Goal: Use online tool/utility: Utilize a website feature to perform a specific function

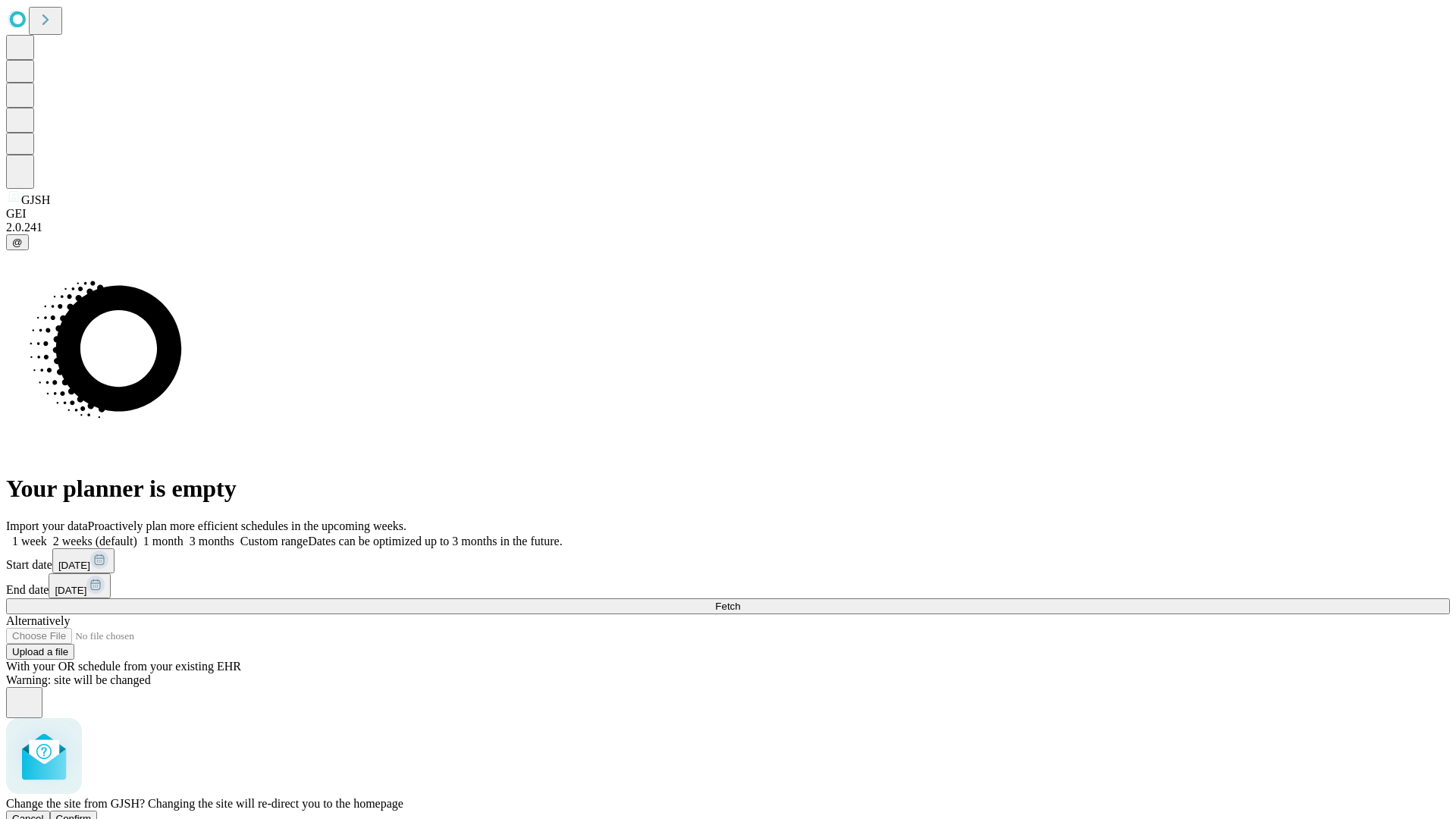
click at [92, 812] on span "Confirm" at bounding box center [74, 818] width 36 height 12
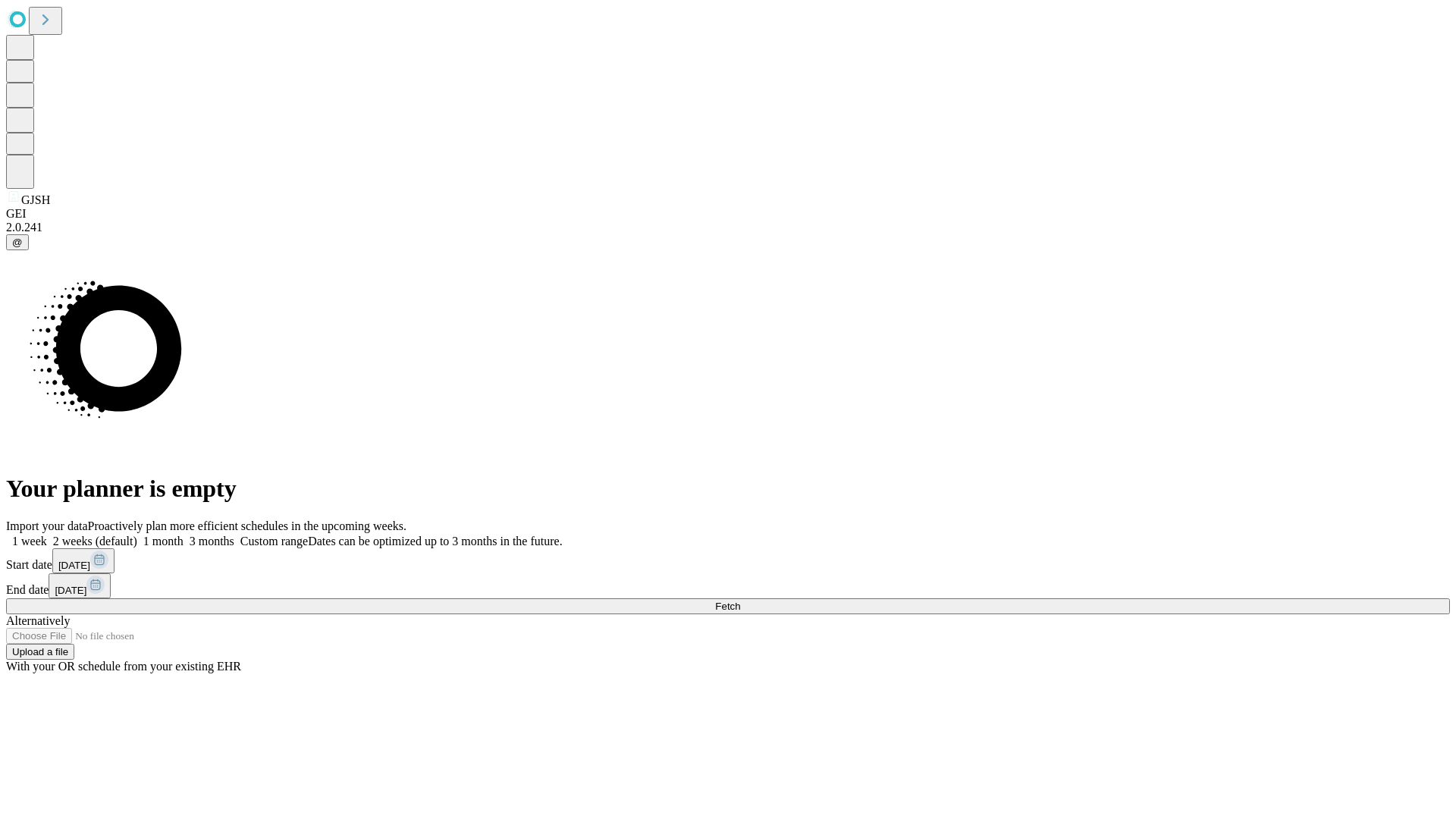
click at [137, 534] on label "2 weeks (default)" at bounding box center [92, 541] width 90 height 13
click at [740, 601] on span "Fetch" at bounding box center [728, 607] width 25 height 12
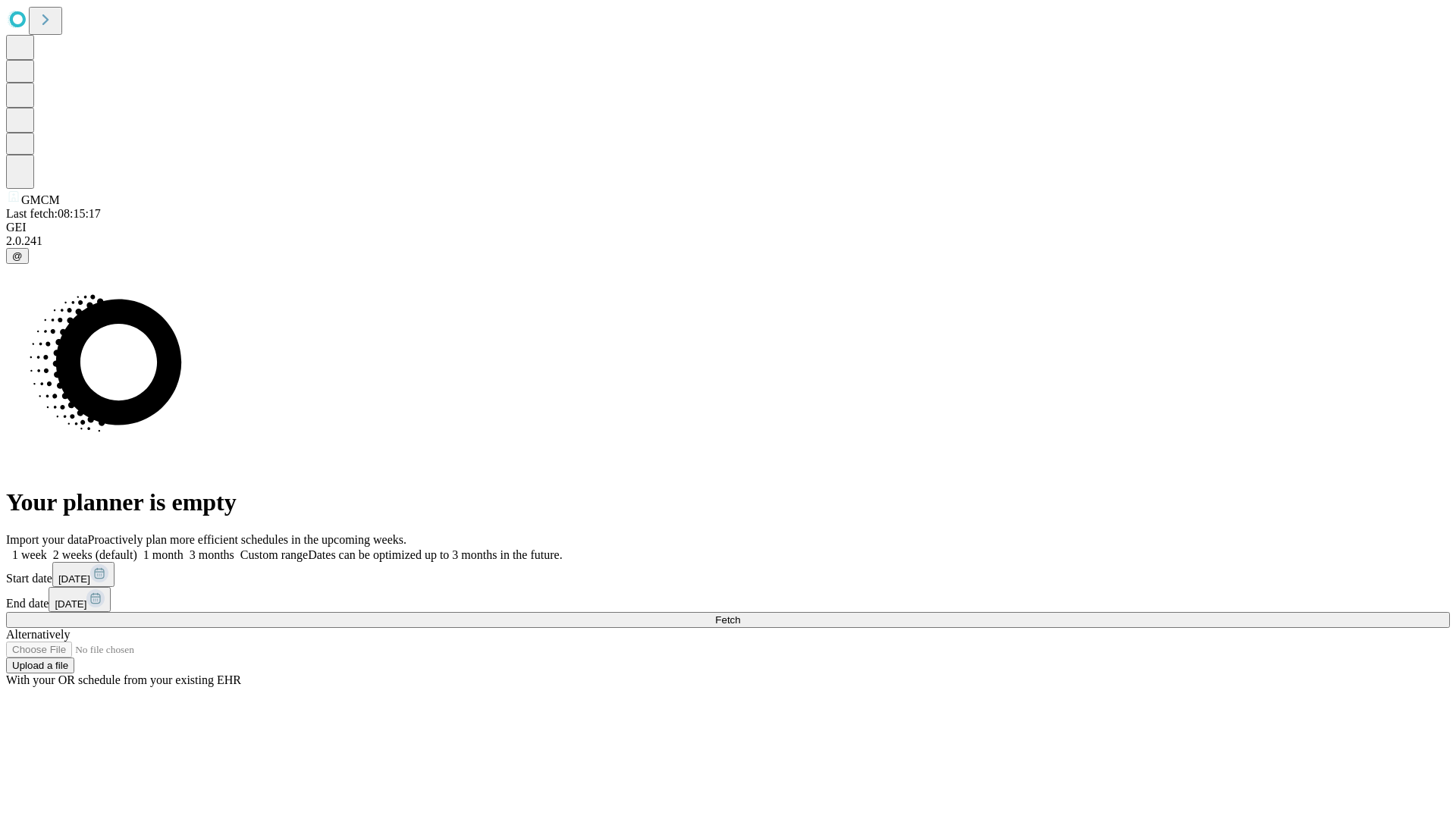
click at [137, 548] on label "2 weeks (default)" at bounding box center [92, 555] width 90 height 13
click at [740, 614] on span "Fetch" at bounding box center [728, 620] width 25 height 12
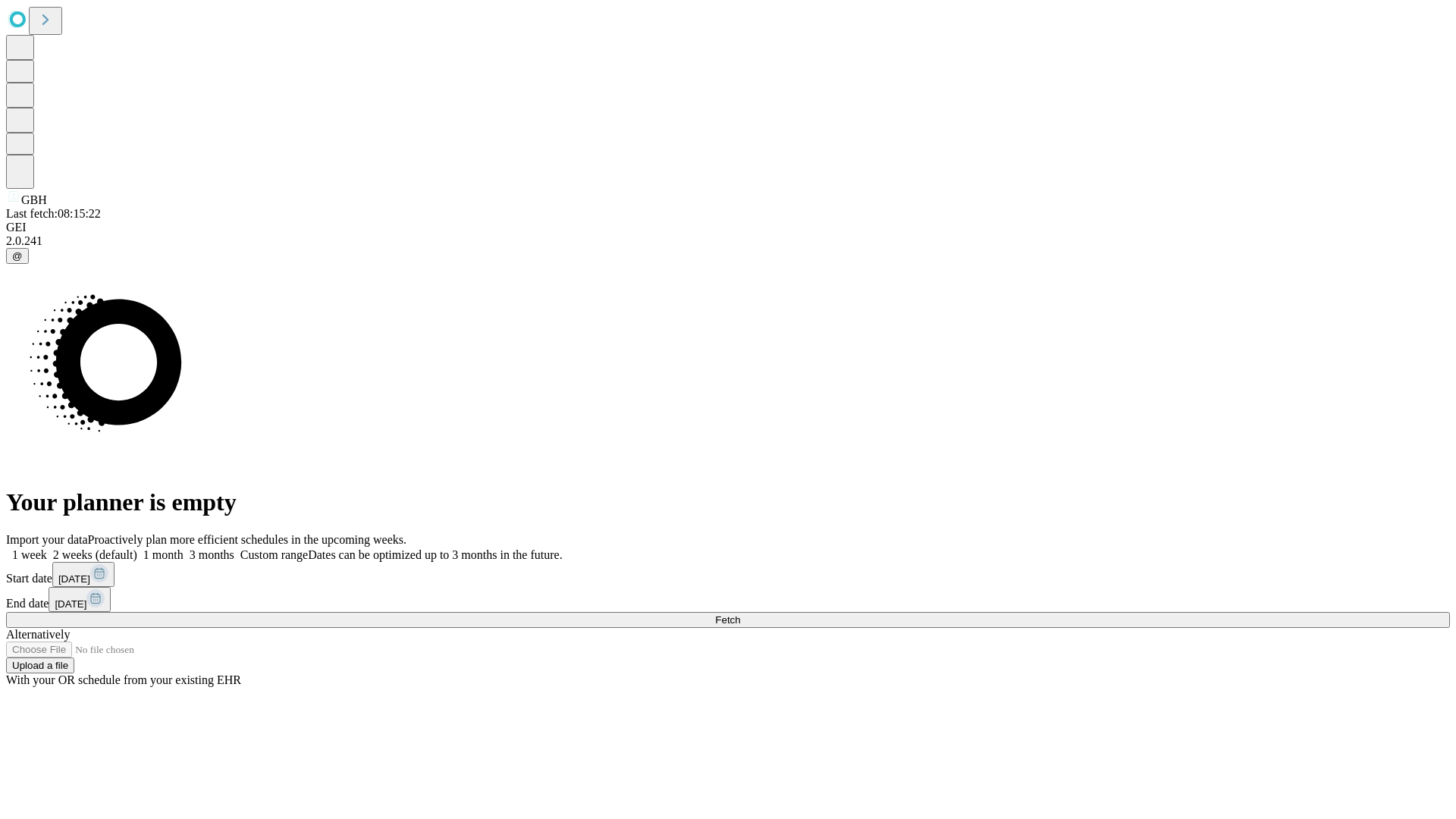
click at [137, 548] on label "2 weeks (default)" at bounding box center [92, 555] width 90 height 13
click at [740, 614] on span "Fetch" at bounding box center [728, 620] width 25 height 12
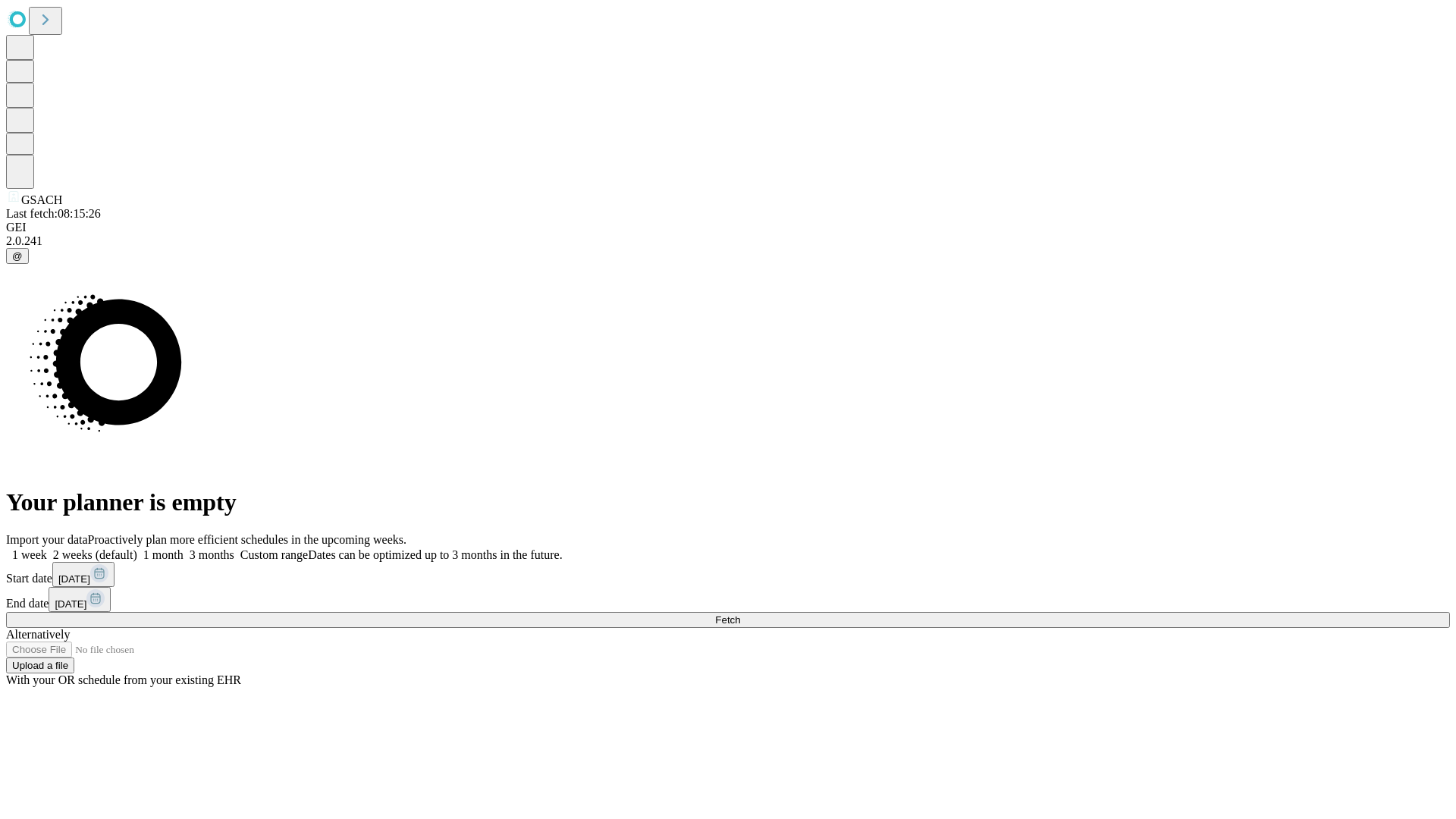
click at [137, 548] on label "2 weeks (default)" at bounding box center [92, 555] width 90 height 13
click at [740, 614] on span "Fetch" at bounding box center [728, 620] width 25 height 12
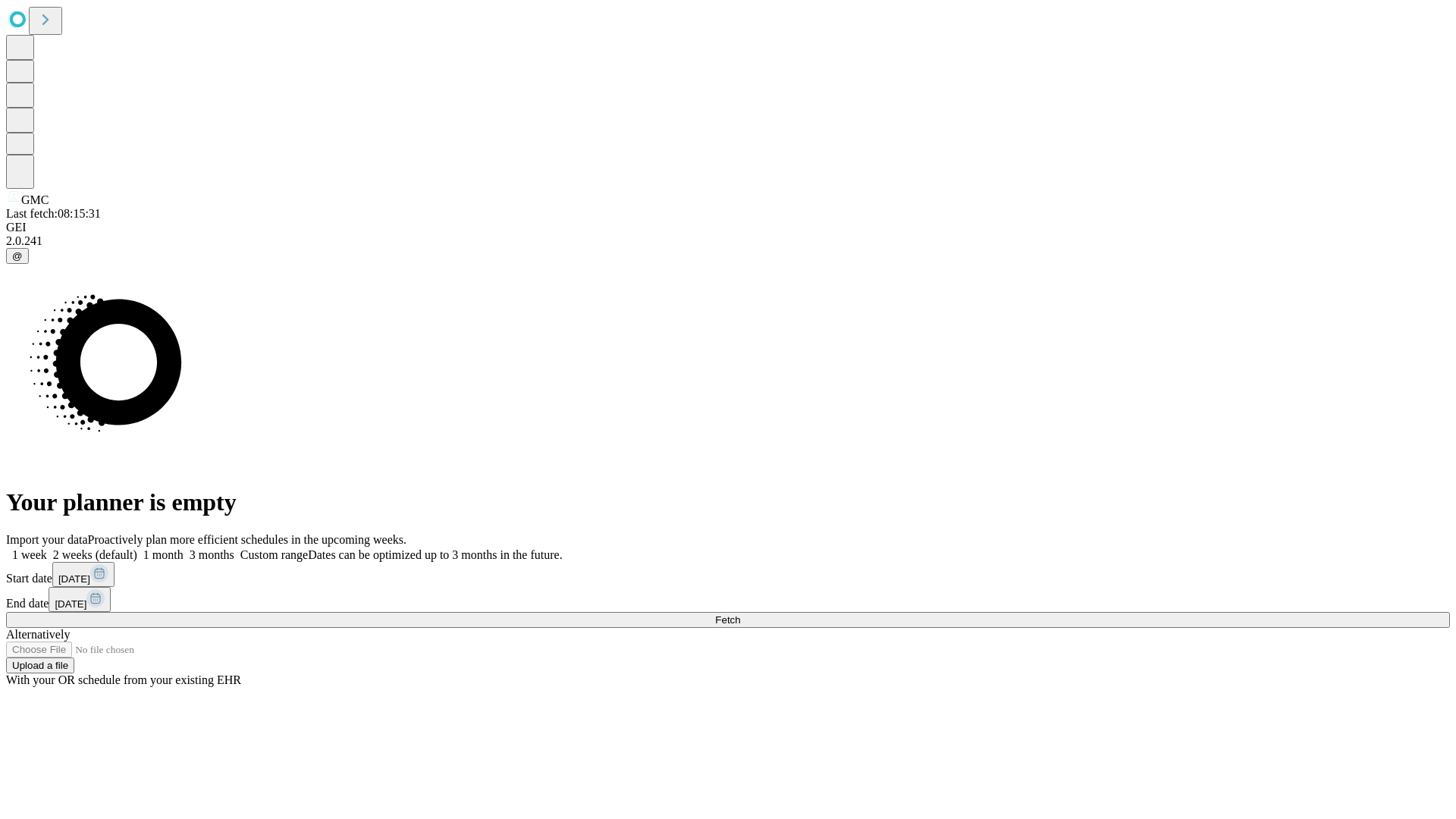
click at [740, 614] on span "Fetch" at bounding box center [728, 620] width 25 height 12
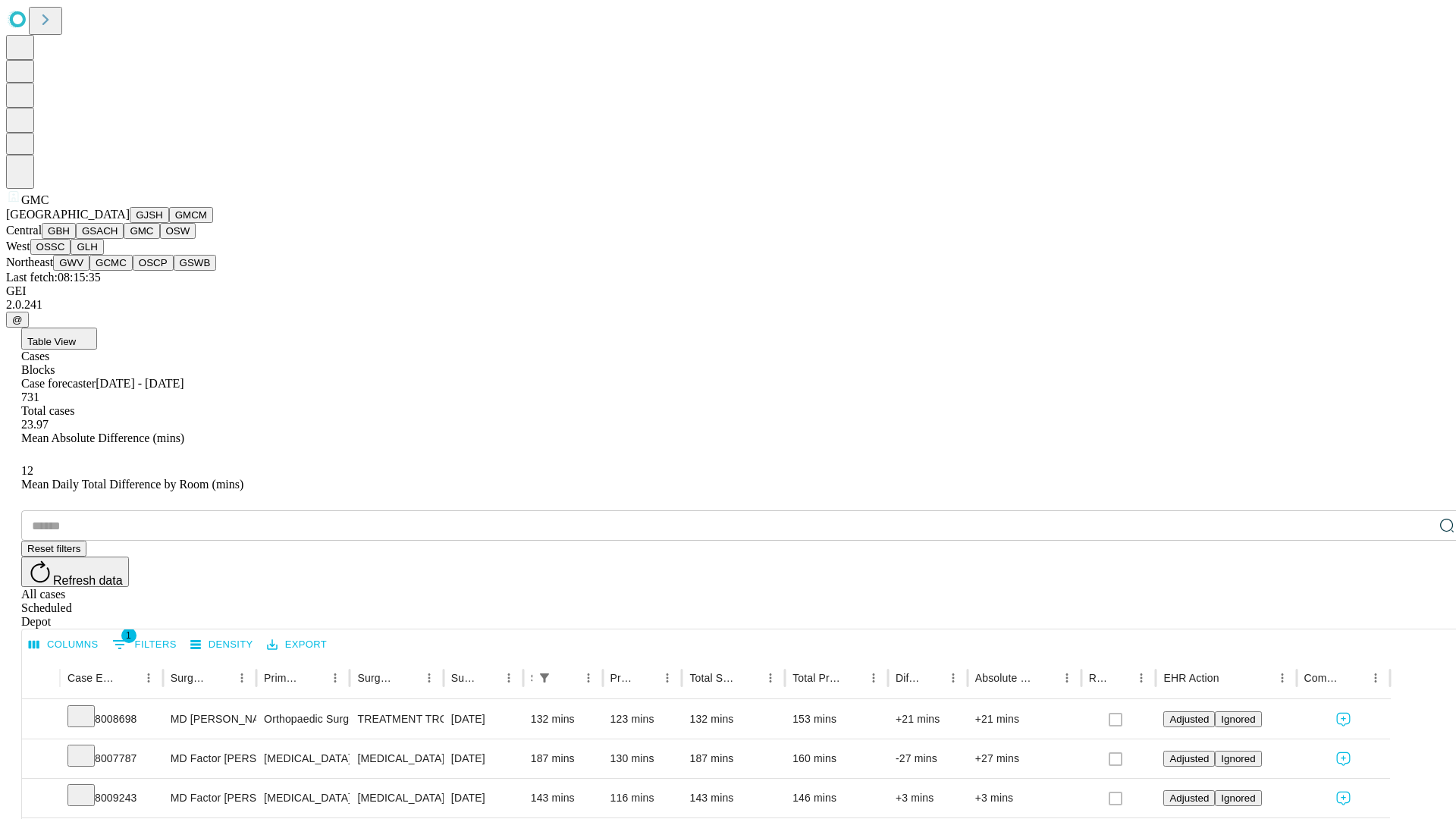
click at [160, 239] on button "OSW" at bounding box center [178, 231] width 37 height 16
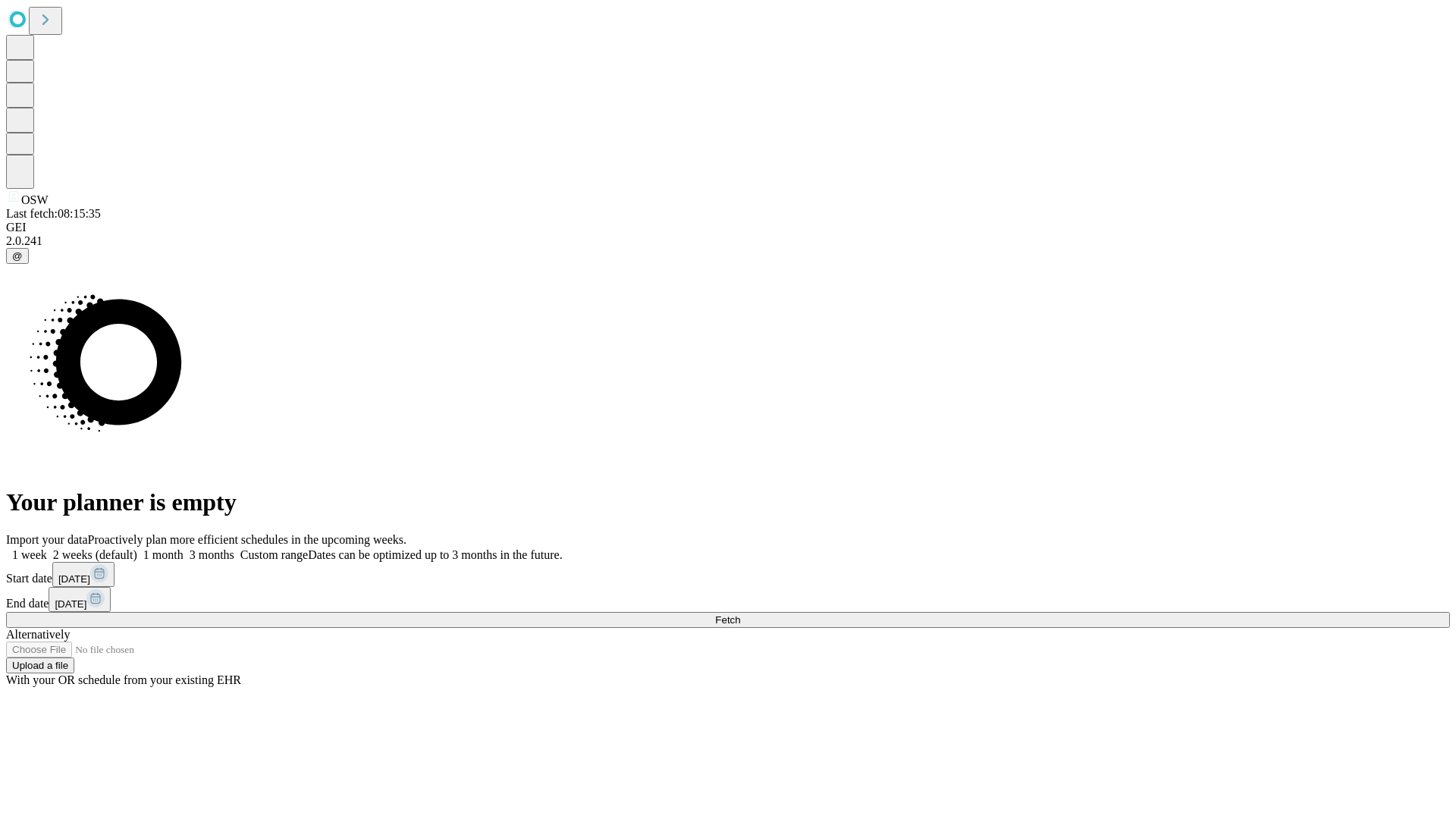
click at [137, 548] on label "2 weeks (default)" at bounding box center [92, 555] width 90 height 13
click at [740, 614] on span "Fetch" at bounding box center [728, 620] width 25 height 12
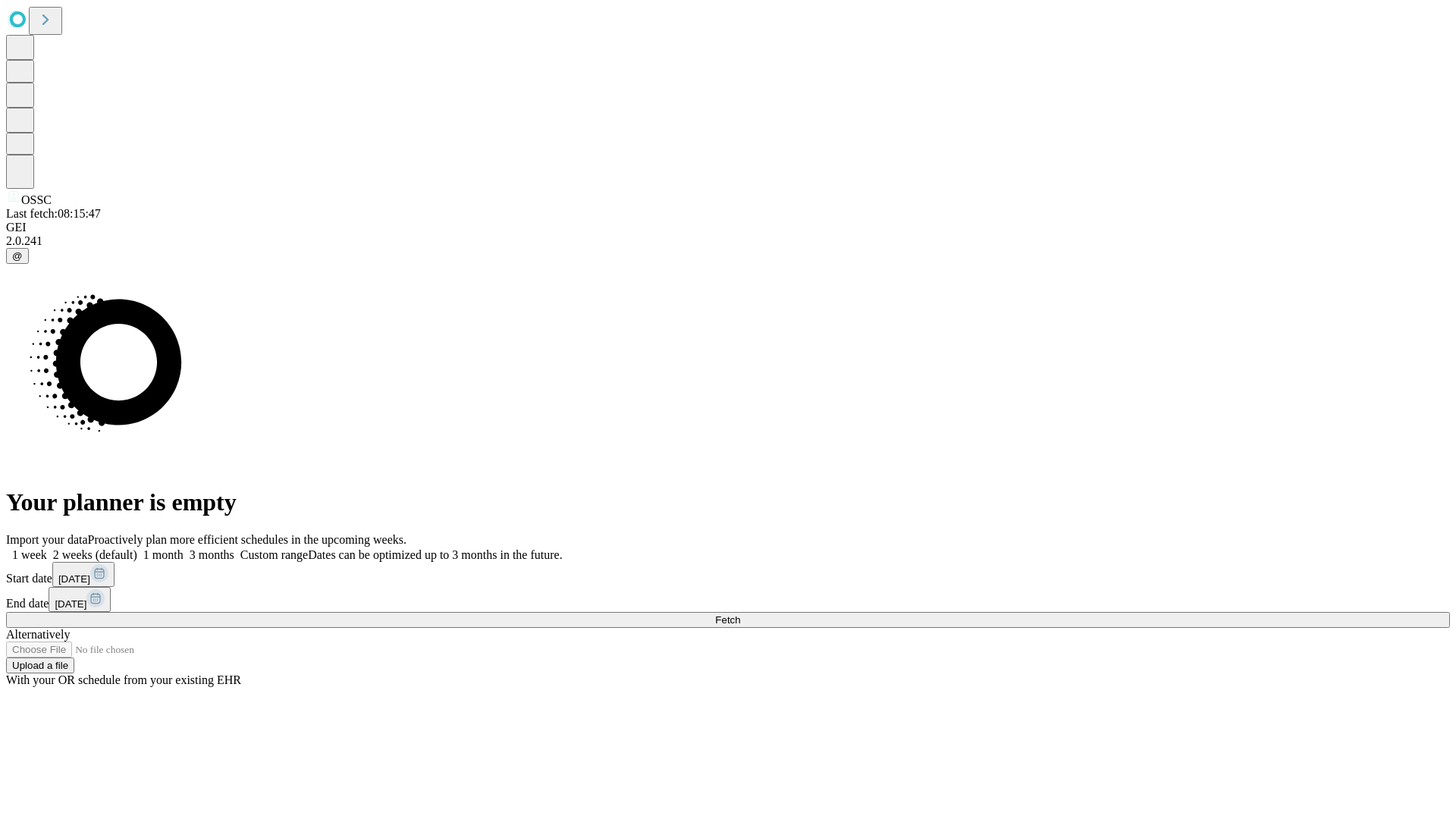
click at [137, 548] on label "2 weeks (default)" at bounding box center [92, 555] width 90 height 13
click at [740, 614] on span "Fetch" at bounding box center [728, 620] width 25 height 12
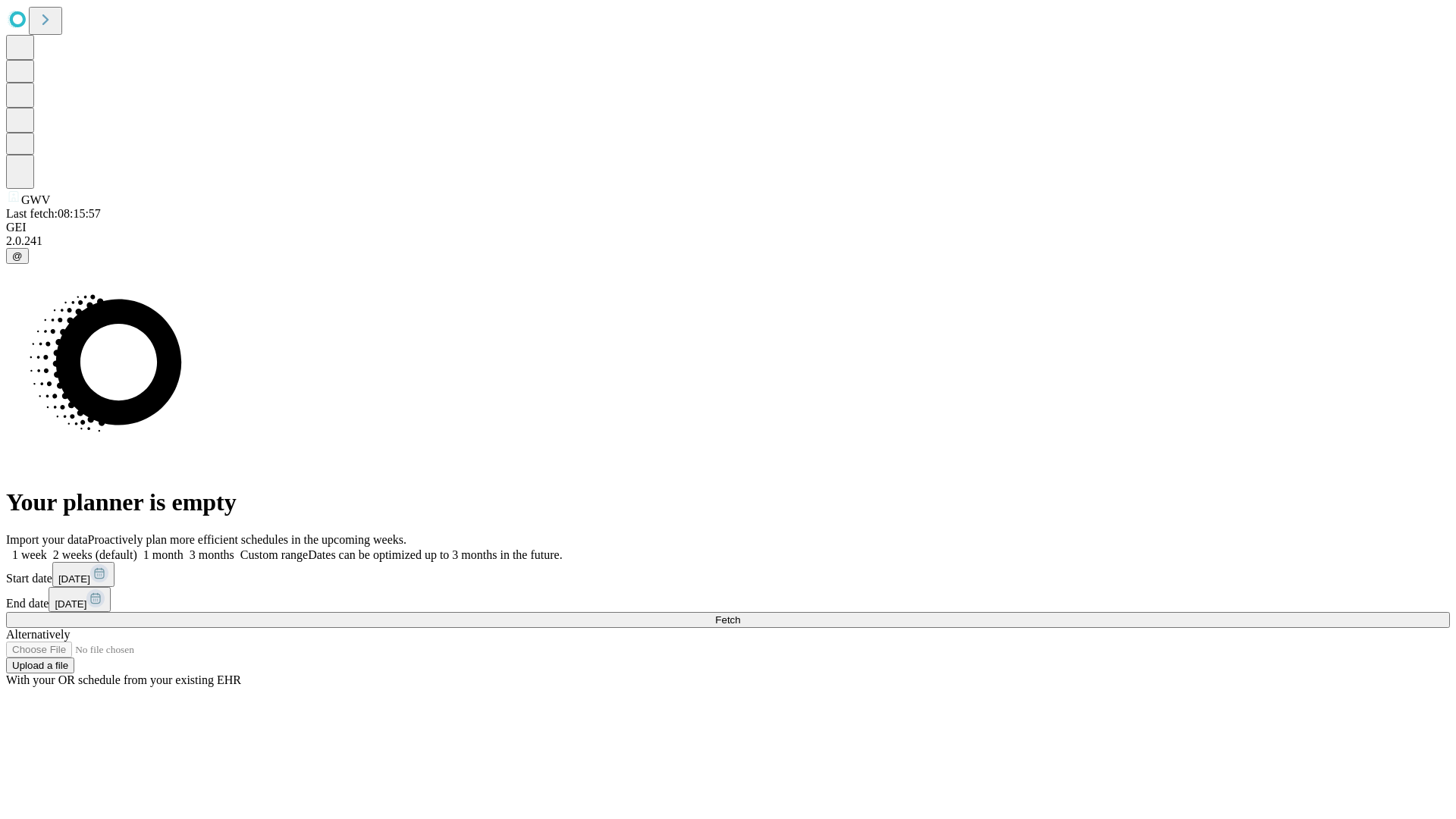
click at [137, 548] on label "2 weeks (default)" at bounding box center [92, 555] width 90 height 13
click at [740, 614] on span "Fetch" at bounding box center [728, 620] width 25 height 12
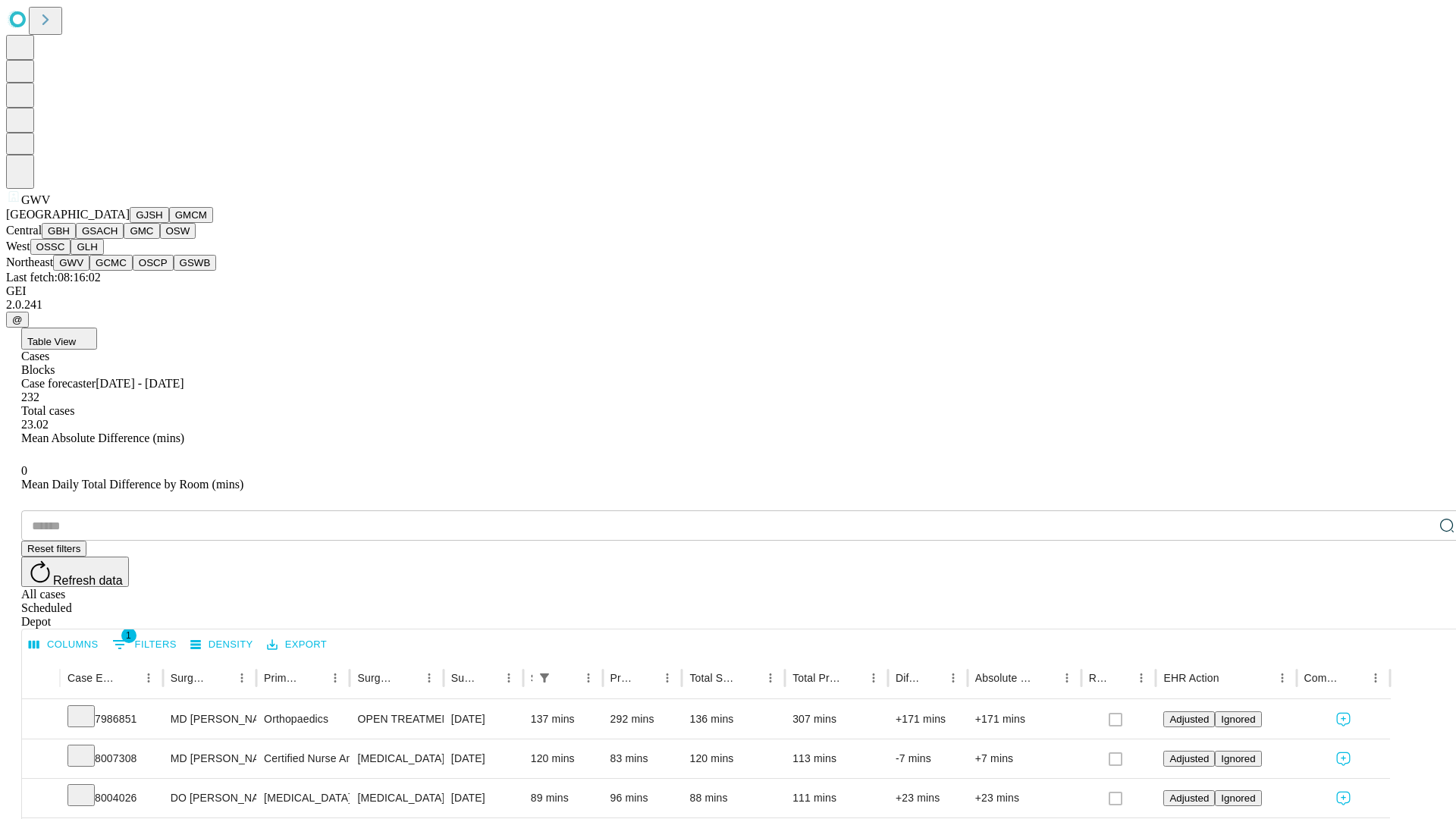
click at [118, 271] on button "GCMC" at bounding box center [111, 262] width 43 height 16
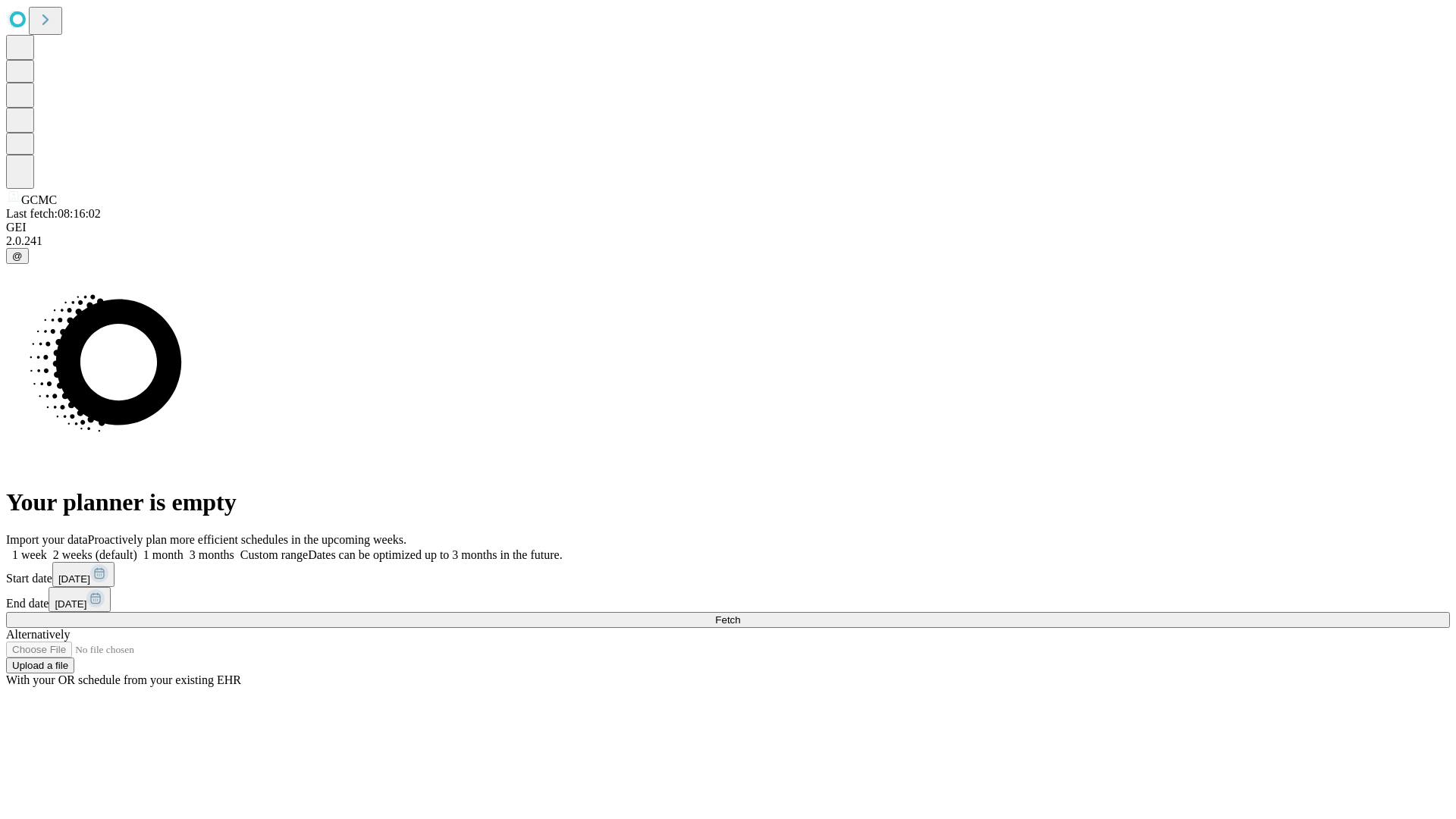
click at [137, 548] on label "2 weeks (default)" at bounding box center [92, 555] width 90 height 13
click at [740, 614] on span "Fetch" at bounding box center [728, 620] width 25 height 12
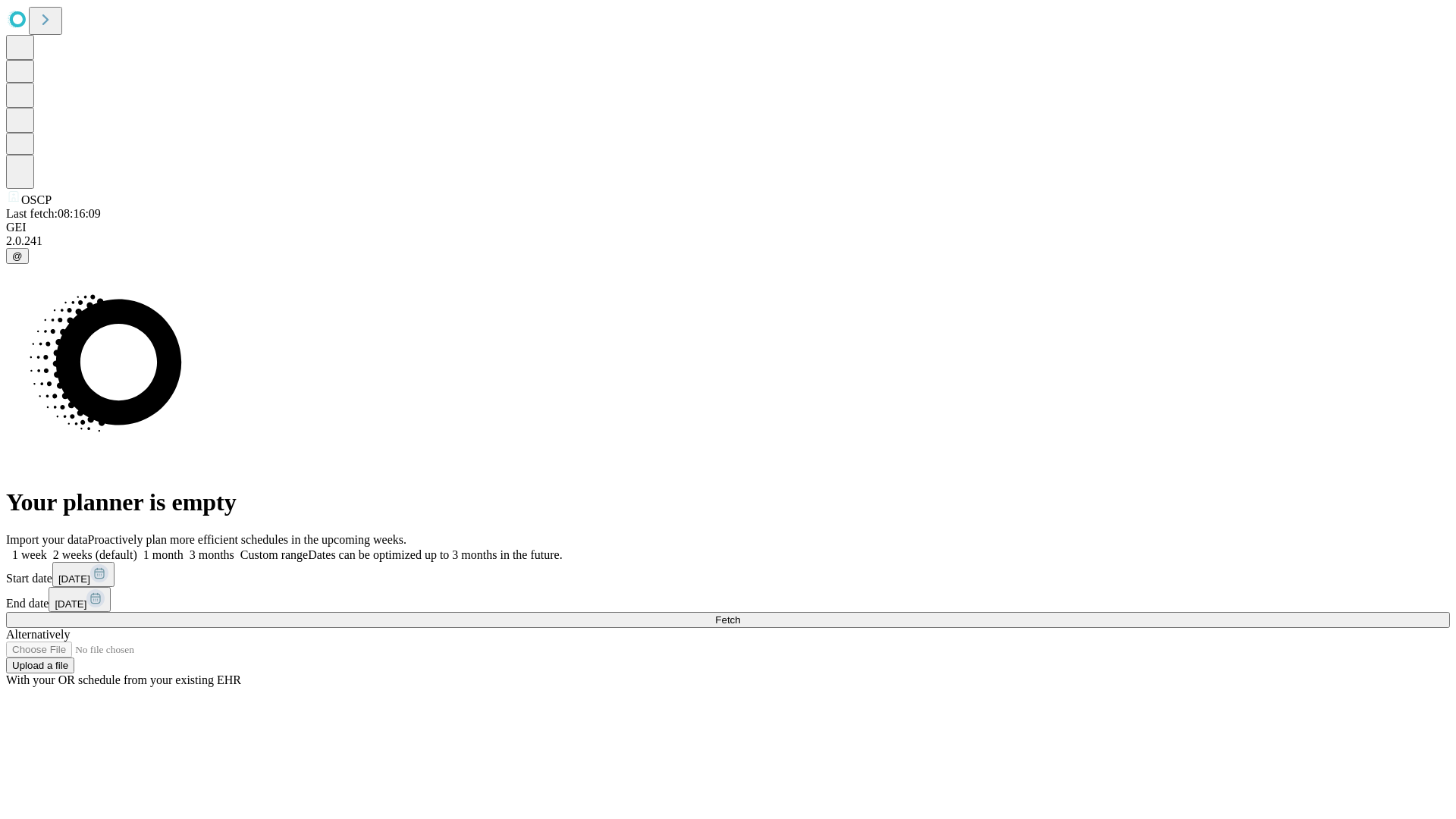
click at [137, 548] on label "2 weeks (default)" at bounding box center [92, 555] width 90 height 13
click at [740, 614] on span "Fetch" at bounding box center [728, 620] width 25 height 12
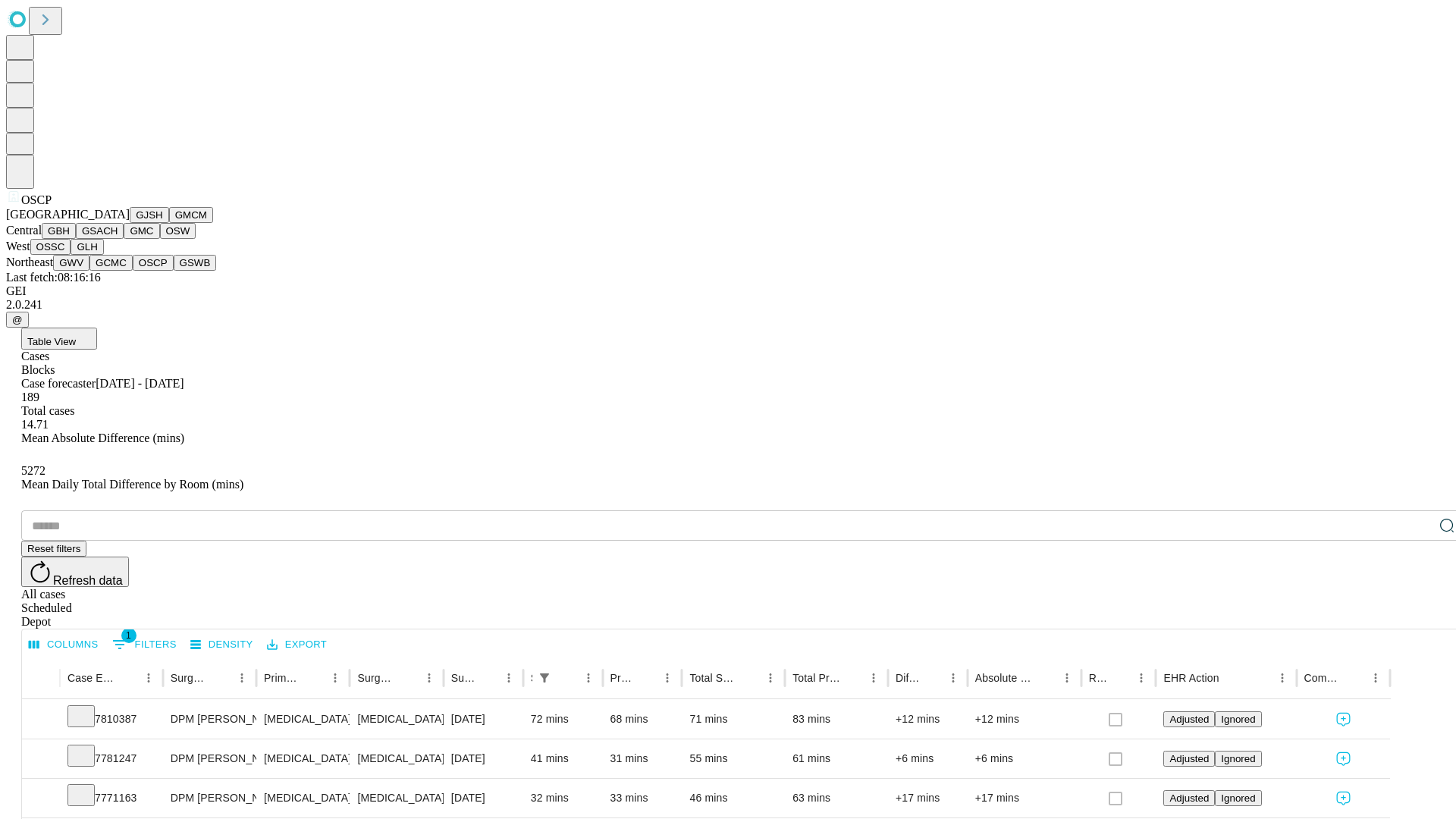
click at [173, 271] on button "GSWB" at bounding box center [195, 262] width 43 height 16
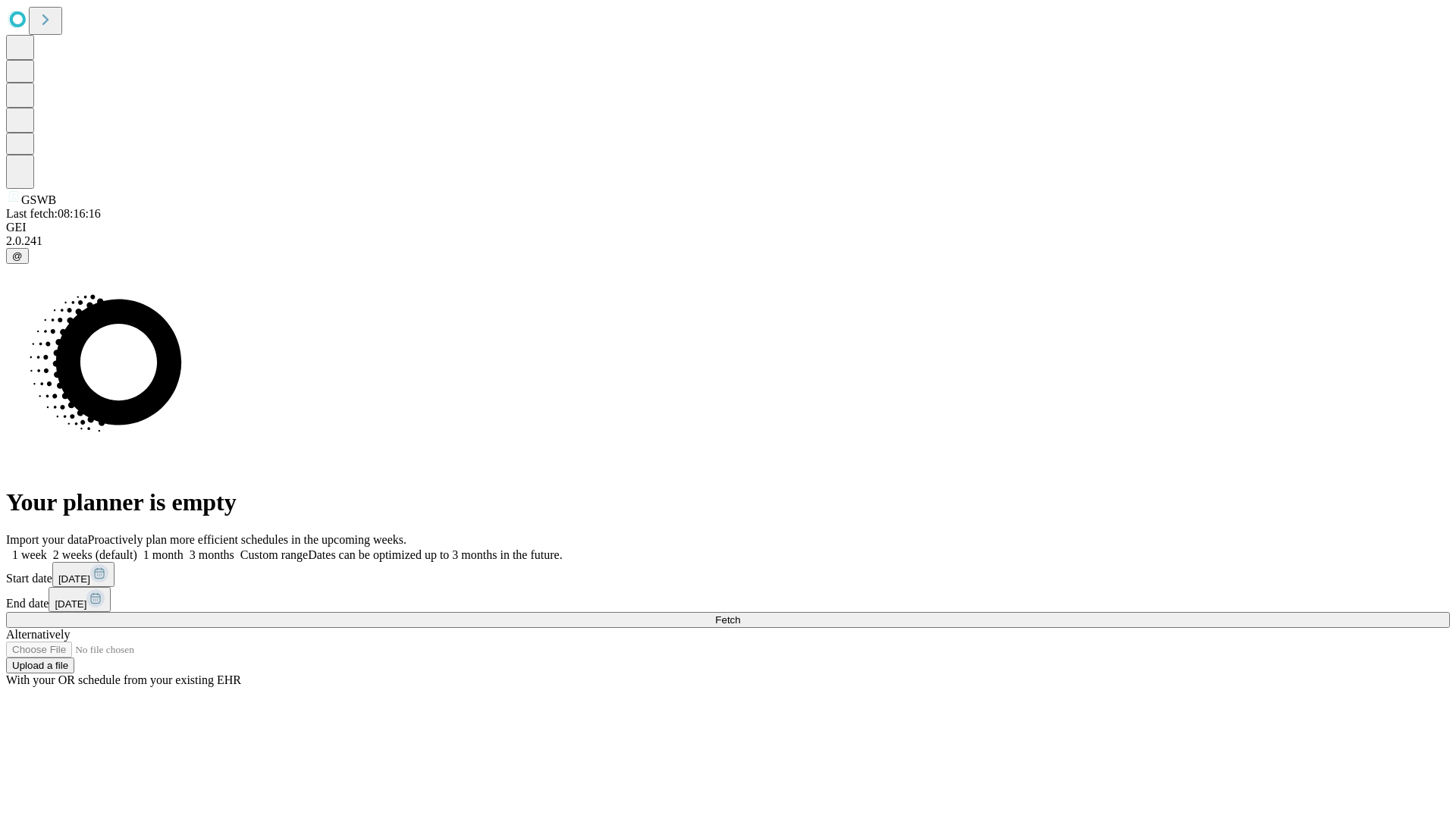
click at [137, 548] on label "2 weeks (default)" at bounding box center [92, 555] width 90 height 13
click at [740, 614] on span "Fetch" at bounding box center [728, 620] width 25 height 12
